Goal: Transaction & Acquisition: Purchase product/service

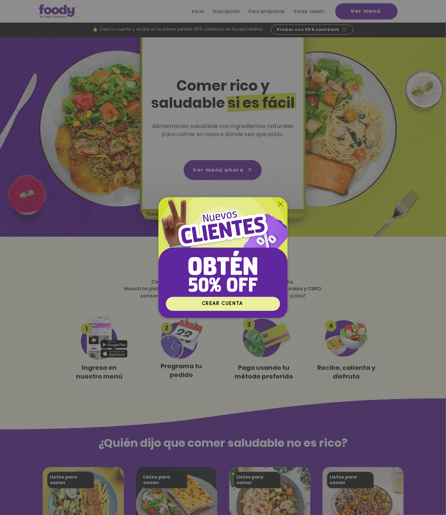
click at [223, 257] on span "CREAR CUENTA" at bounding box center [222, 304] width 41 height 5
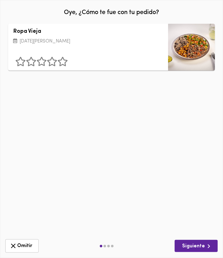
click at [97, 53] on div "Ropa Vieja [DATE][PERSON_NAME]" at bounding box center [111, 47] width 207 height 47
click at [26, 242] on span "Omitir" at bounding box center [21, 246] width 25 height 8
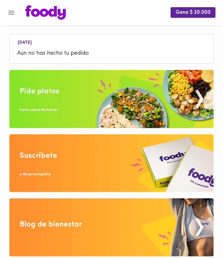
click at [64, 103] on img at bounding box center [111, 99] width 204 height 58
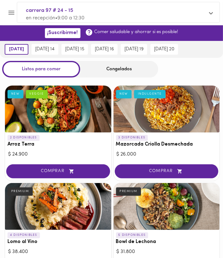
click at [77, 179] on div "COMPRAR" at bounding box center [58, 172] width 106 height 18
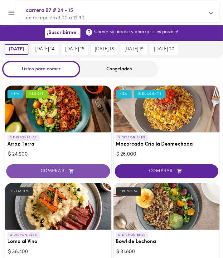
click at [99, 172] on span "COMPRAR" at bounding box center [58, 170] width 88 height 5
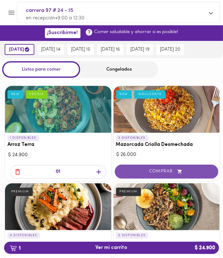
click at [139, 172] on span "COMPRAR" at bounding box center [167, 171] width 88 height 5
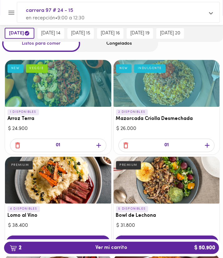
scroll to position [99, 0]
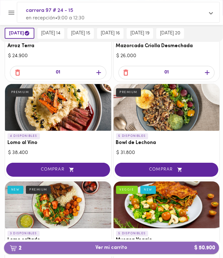
click at [119, 248] on span "2 Ver mi carrito $ 50.900" at bounding box center [112, 247] width 32 height 6
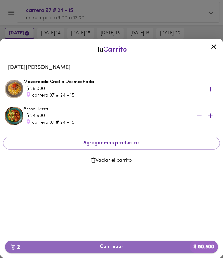
click at [109, 246] on span "2 Continuar $ 50.900" at bounding box center [111, 247] width 203 height 6
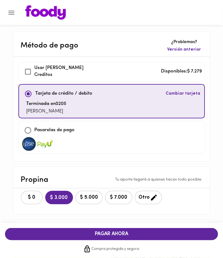
checkbox input "true"
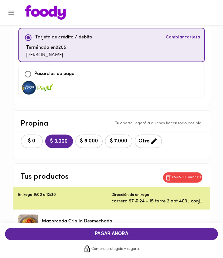
scroll to position [66, 0]
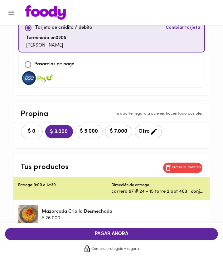
click at [179, 28] on span "Cambiar tarjeta" at bounding box center [183, 28] width 35 height 6
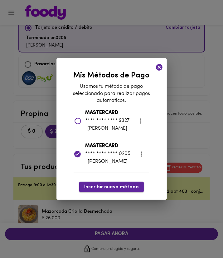
click at [120, 186] on span "Inscribir nuevo método" at bounding box center [111, 187] width 55 height 6
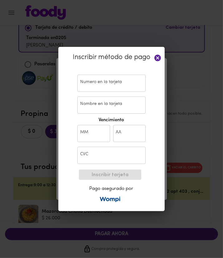
click at [110, 87] on input "text" at bounding box center [111, 83] width 68 height 17
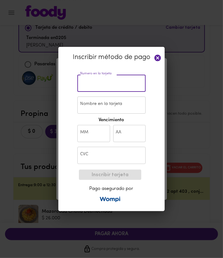
paste input "4093 5500 7004 2571"
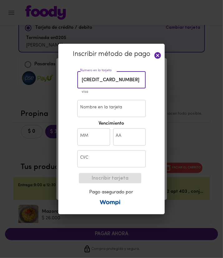
type input "4093 5500 7004 2571"
click at [62, 109] on div "Inscribir método de pago Numero en la tarjeta 4093 5500 7004 2571 Numero en la …" at bounding box center [111, 129] width 106 height 171
click at [89, 108] on input "Nombre en la tarjeta" at bounding box center [111, 108] width 68 height 17
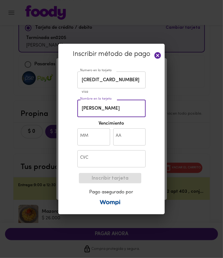
type input "norkys padilla"
click at [80, 133] on input "text" at bounding box center [93, 136] width 33 height 17
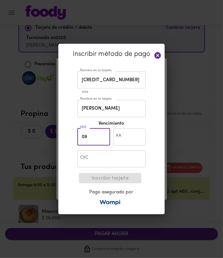
type input "09"
type input "27"
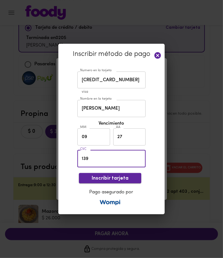
type input "139"
click at [105, 176] on span "Inscribir tarjeta" at bounding box center [110, 178] width 52 height 6
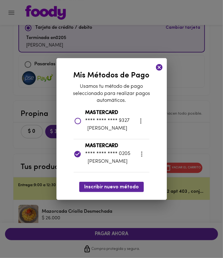
click at [160, 64] on icon at bounding box center [159, 67] width 8 height 8
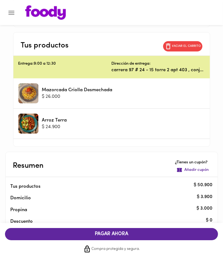
scroll to position [170, 0]
